Goal: Task Accomplishment & Management: Manage account settings

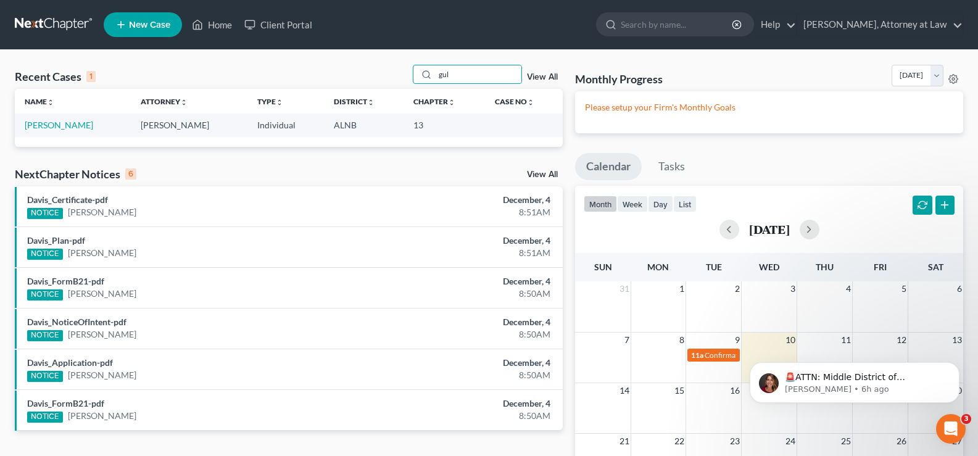
drag, startPoint x: 470, startPoint y: 73, endPoint x: 383, endPoint y: 70, distance: 86.5
click at [396, 70] on div "Recent Cases 1 gul View All" at bounding box center [289, 77] width 548 height 24
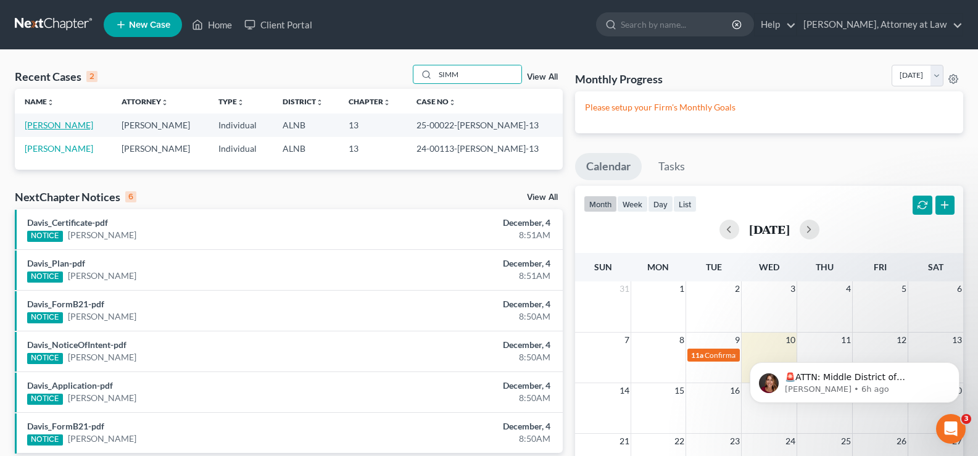
type input "SIMM"
drag, startPoint x: 65, startPoint y: 123, endPoint x: 151, endPoint y: 122, distance: 85.2
click at [67, 123] on link "[PERSON_NAME]" at bounding box center [59, 125] width 69 height 10
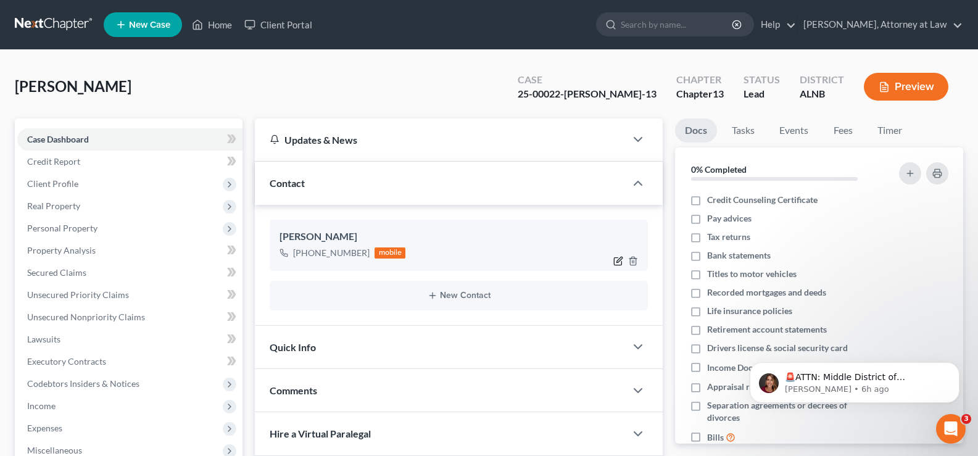
click at [619, 260] on icon "button" at bounding box center [619, 261] width 10 height 10
select select "0"
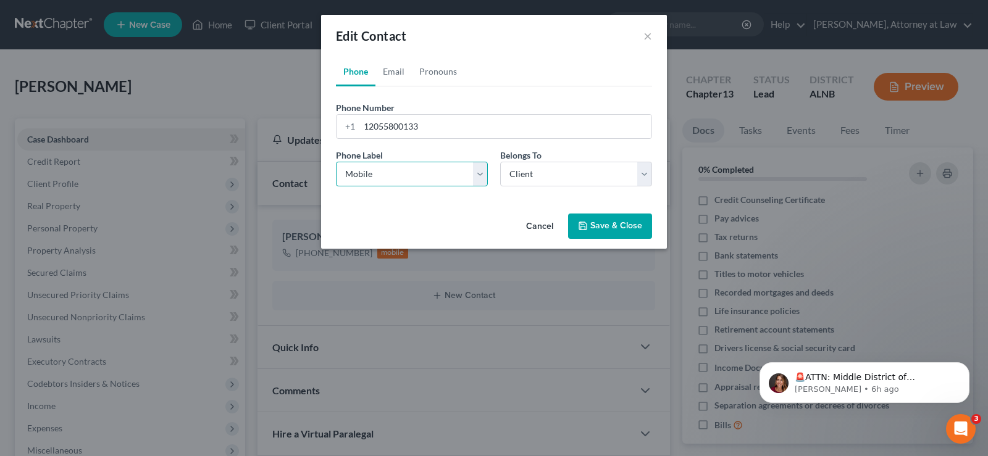
click at [399, 173] on select "Select Mobile Home Work Other" at bounding box center [412, 174] width 152 height 25
click at [336, 162] on select "Select Mobile Home Work Other" at bounding box center [412, 174] width 152 height 25
click at [479, 172] on select "Select Mobile Home Work Other" at bounding box center [412, 174] width 152 height 25
select select "3"
click at [336, 162] on select "Select Mobile Home Work Other" at bounding box center [412, 174] width 152 height 25
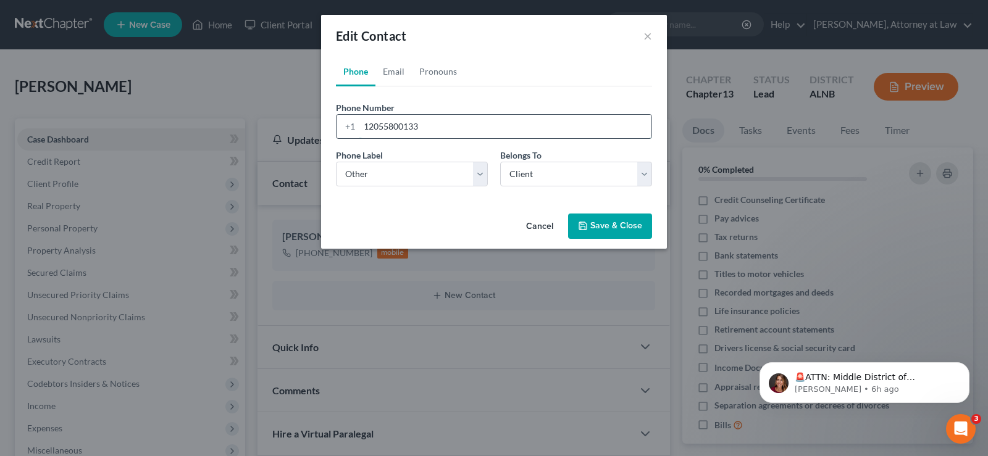
click at [470, 115] on input "12055800133" at bounding box center [505, 126] width 292 height 23
drag, startPoint x: 442, startPoint y: 120, endPoint x: 178, endPoint y: 98, distance: 264.5
click at [193, 102] on div "Edit Contact × Phone Email Pronouns Phone Number * [PHONE_NUMBER] Ext. Phone La…" at bounding box center [494, 228] width 988 height 456
type input "[PHONE_NUMBER]"
click at [617, 227] on button "Save & Close" at bounding box center [610, 227] width 84 height 26
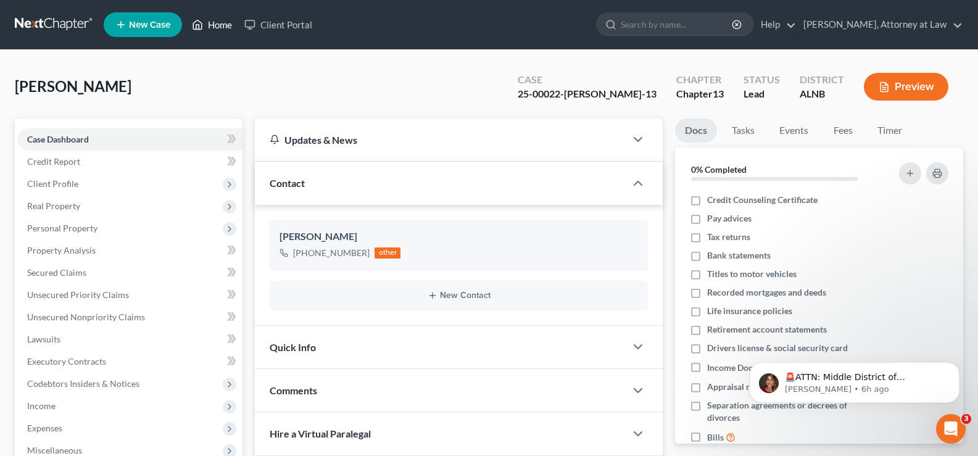
click at [215, 21] on link "Home" at bounding box center [212, 25] width 52 height 22
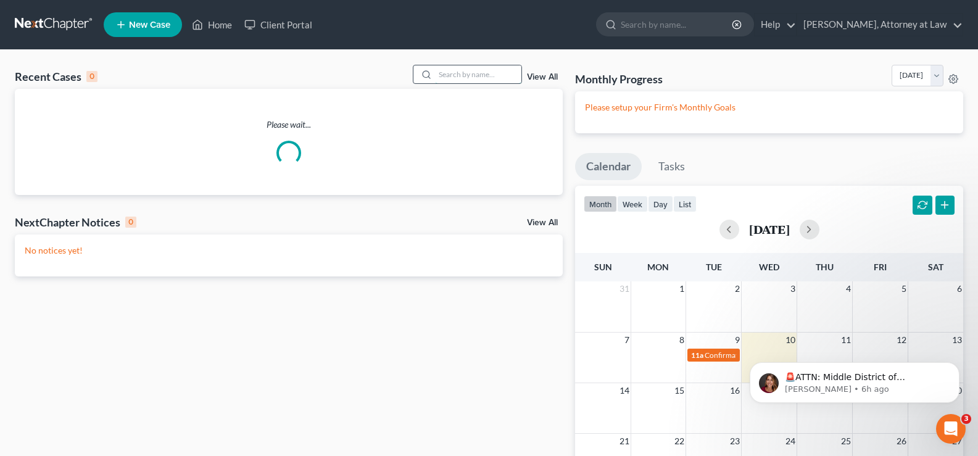
click at [465, 75] on input "search" at bounding box center [478, 74] width 86 height 18
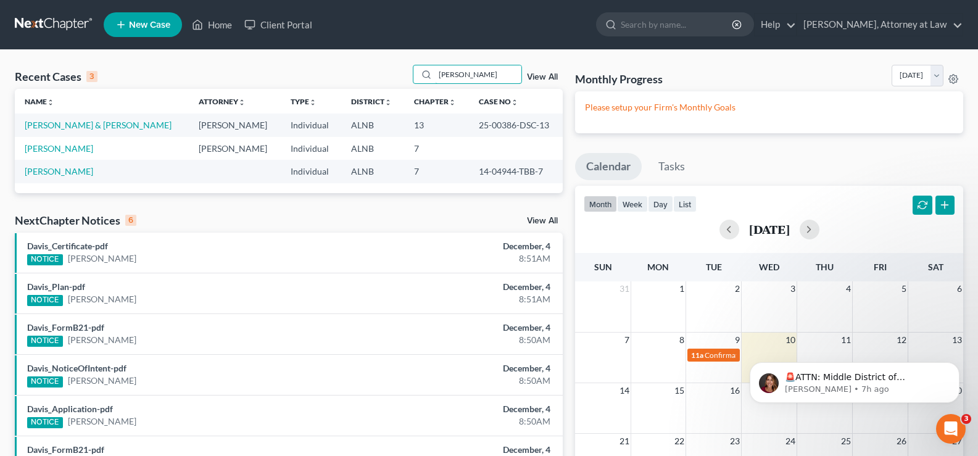
drag, startPoint x: 486, startPoint y: 68, endPoint x: 365, endPoint y: 54, distance: 122.4
click at [371, 56] on div "Recent Cases 3 [PERSON_NAME] View All Name unfold_more expand_more expand_less …" at bounding box center [489, 336] width 978 height 572
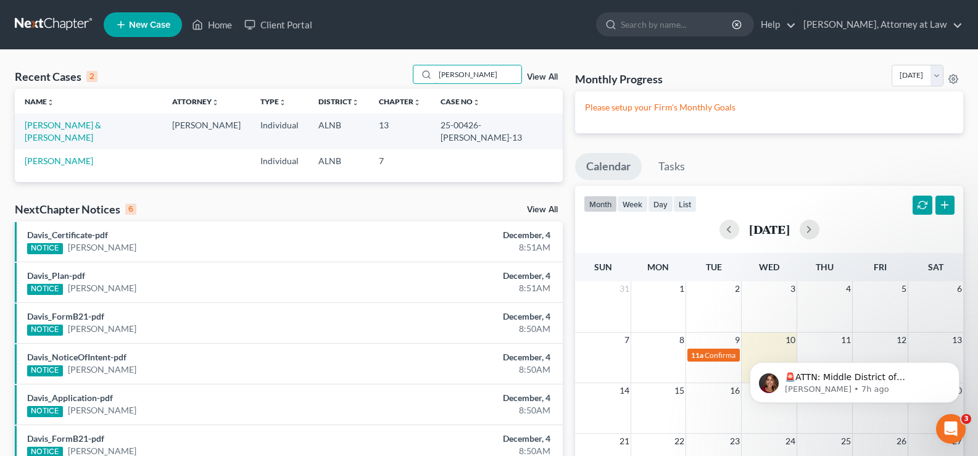
type input "[PERSON_NAME]"
click at [87, 130] on link "[PERSON_NAME] & [PERSON_NAME]" at bounding box center [63, 131] width 77 height 23
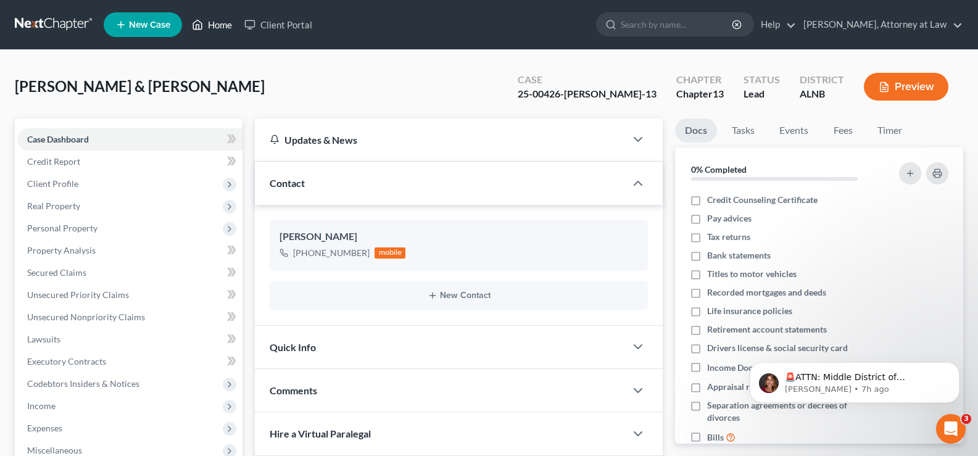
click at [201, 27] on icon at bounding box center [197, 24] width 11 height 15
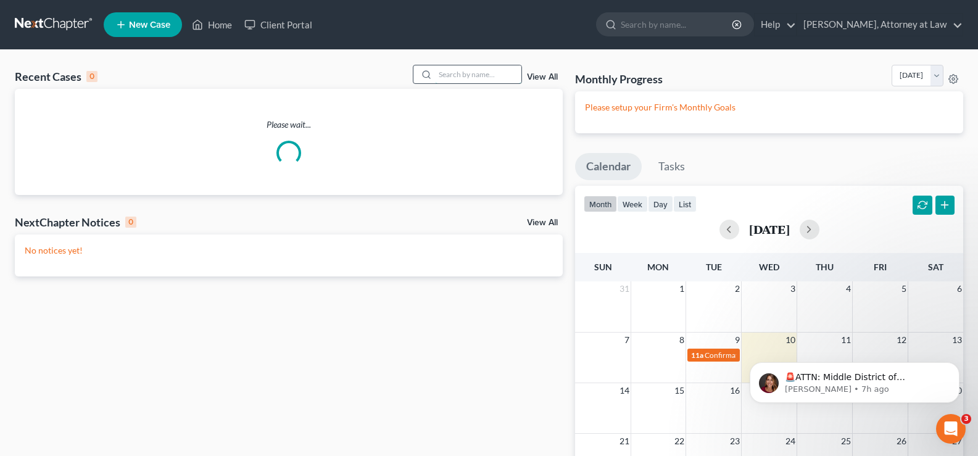
click at [448, 70] on input "search" at bounding box center [478, 74] width 86 height 18
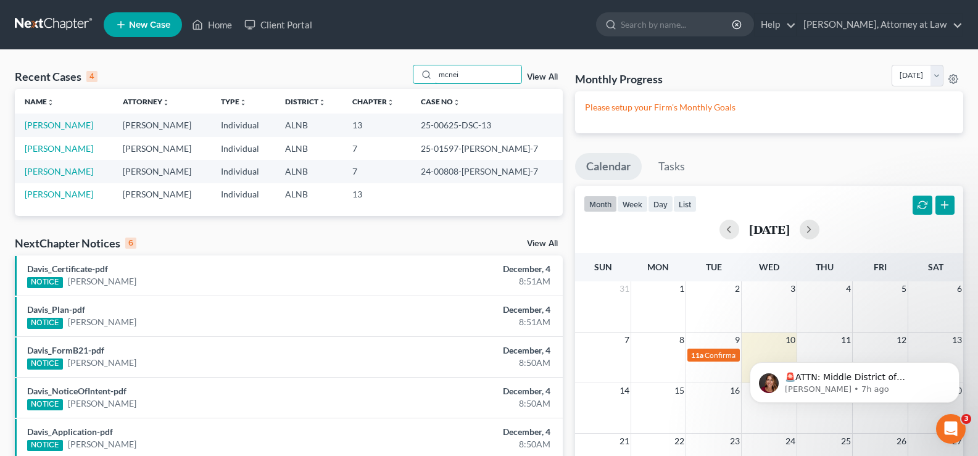
drag, startPoint x: 480, startPoint y: 80, endPoint x: 0, endPoint y: 26, distance: 483.2
click at [0, 58] on div "Recent Cases 4 mcnei View All Name unfold_more expand_more expand_less Attorney…" at bounding box center [489, 336] width 978 height 572
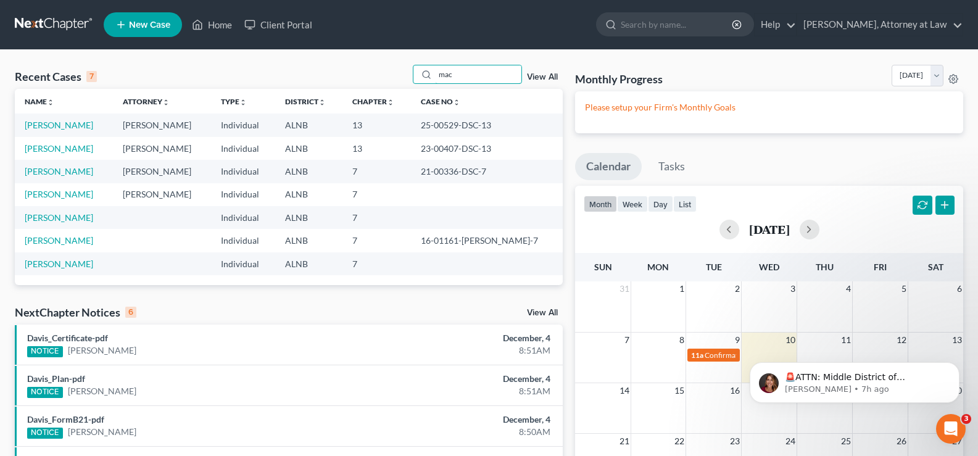
drag, startPoint x: 466, startPoint y: 73, endPoint x: 375, endPoint y: 79, distance: 91.5
click at [424, 78] on div "mac" at bounding box center [468, 74] width 110 height 19
type input "[PERSON_NAME]"
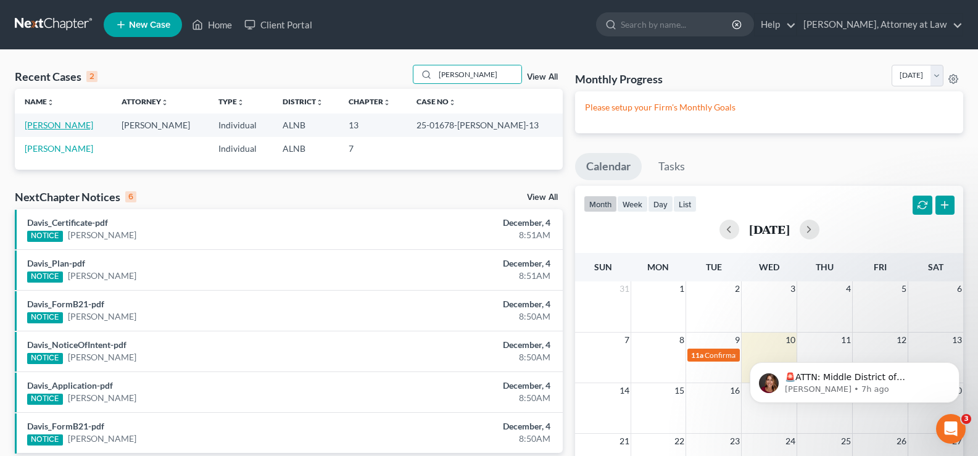
click at [62, 130] on link "[PERSON_NAME]" at bounding box center [59, 125] width 69 height 10
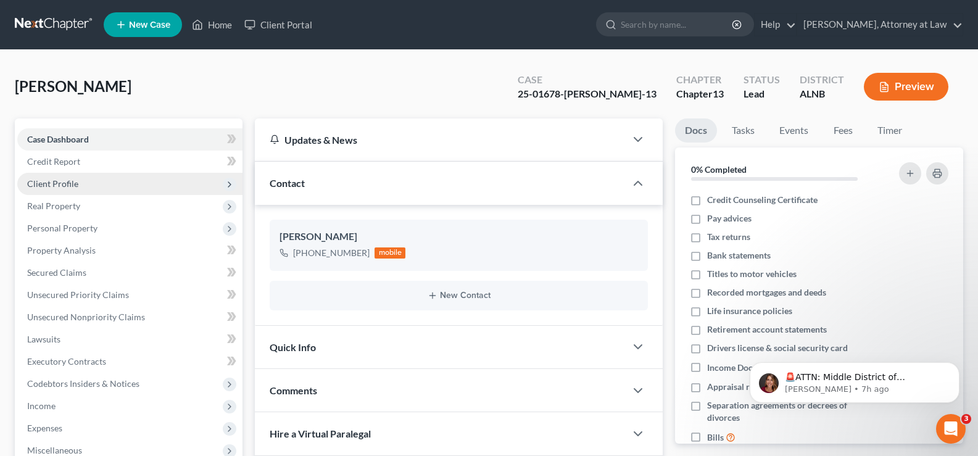
click at [67, 186] on span "Client Profile" at bounding box center [52, 183] width 51 height 10
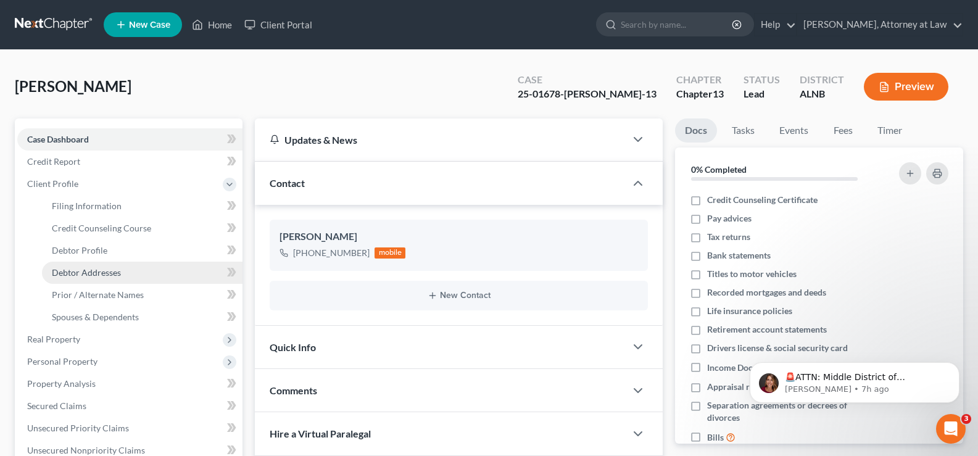
click at [93, 275] on span "Debtor Addresses" at bounding box center [86, 272] width 69 height 10
